Goal: Find contact information: Find contact information

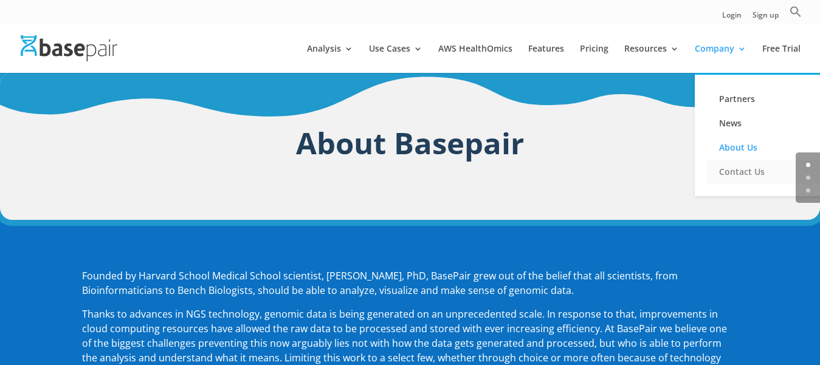
click at [750, 176] on link "Contact Us" at bounding box center [768, 172] width 122 height 24
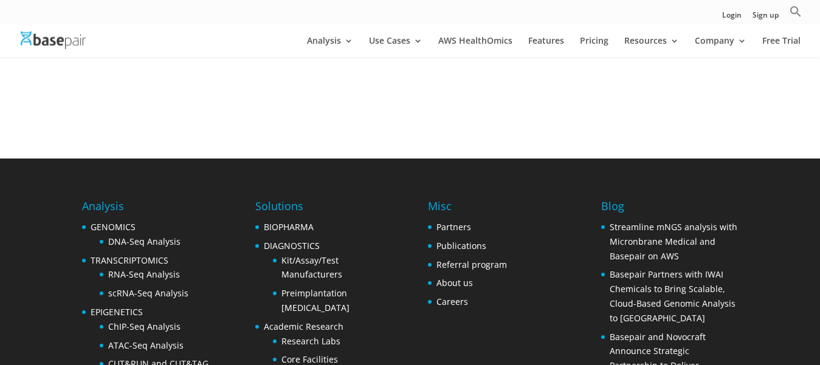
scroll to position [620, 0]
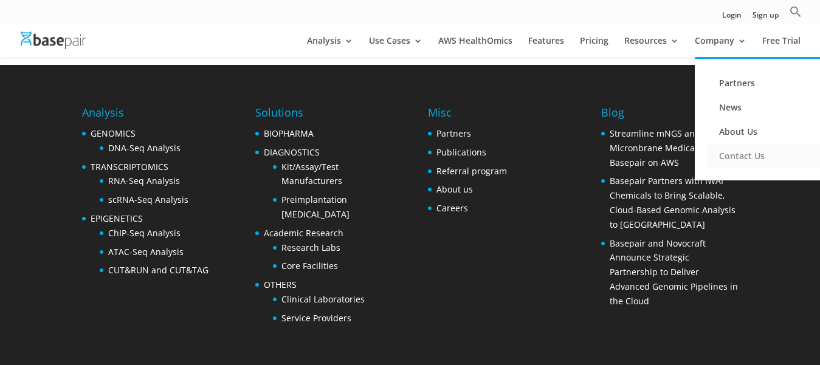
click at [731, 156] on link "Contact Us" at bounding box center [768, 156] width 122 height 24
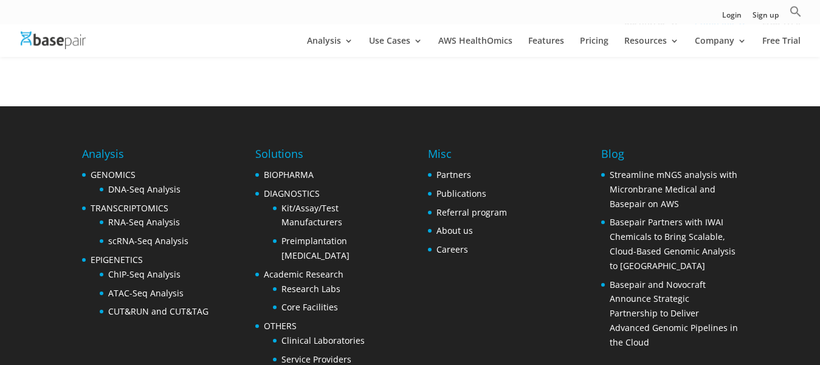
scroll to position [558, 0]
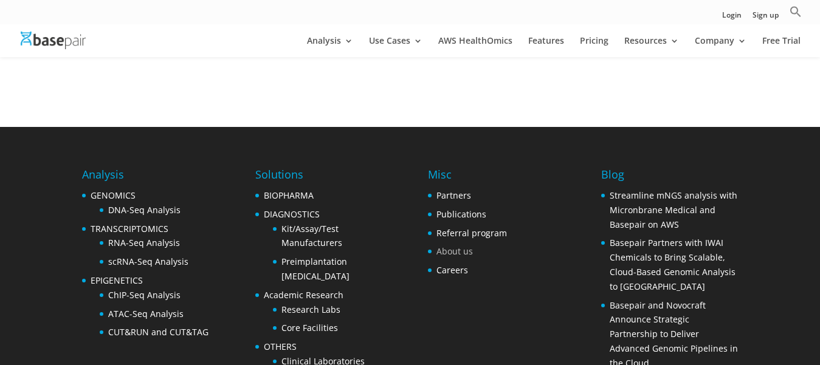
click at [465, 246] on link "About us" at bounding box center [455, 252] width 36 height 12
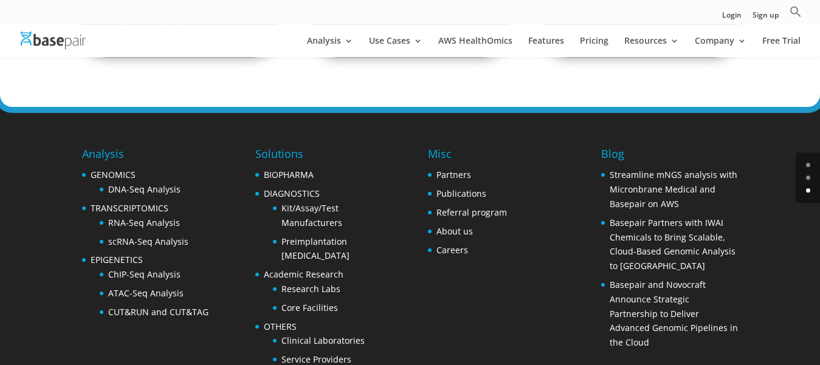
scroll to position [2019, 0]
